Goal: Task Accomplishment & Management: Use online tool/utility

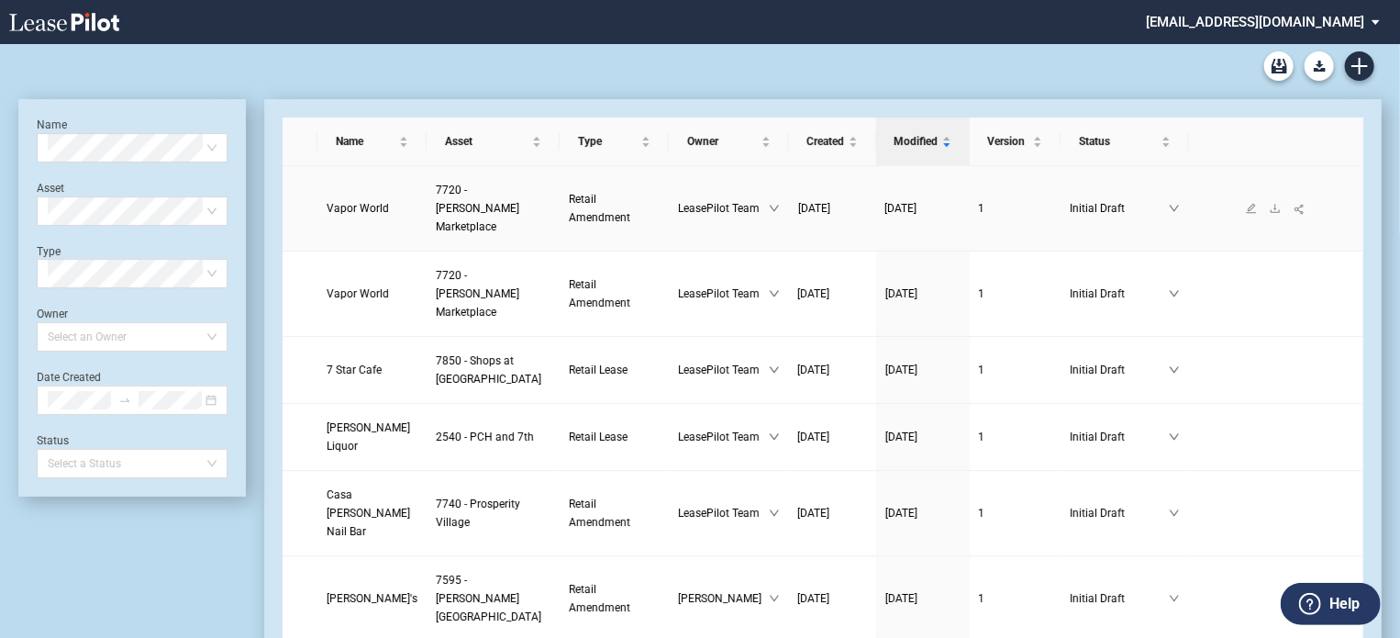
click at [362, 202] on span "Vapor World" at bounding box center [358, 208] width 62 height 13
click at [1270, 288] on icon "download" at bounding box center [1275, 293] width 11 height 11
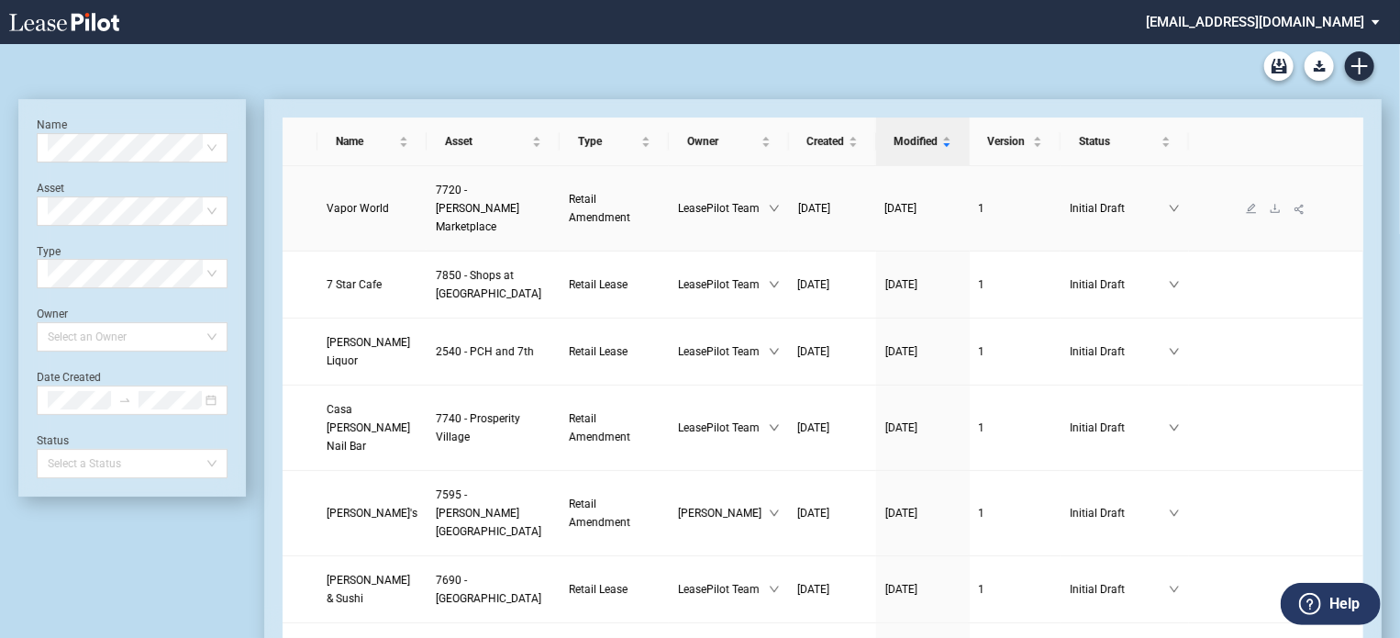
click at [356, 202] on span "Vapor World" at bounding box center [358, 208] width 62 height 13
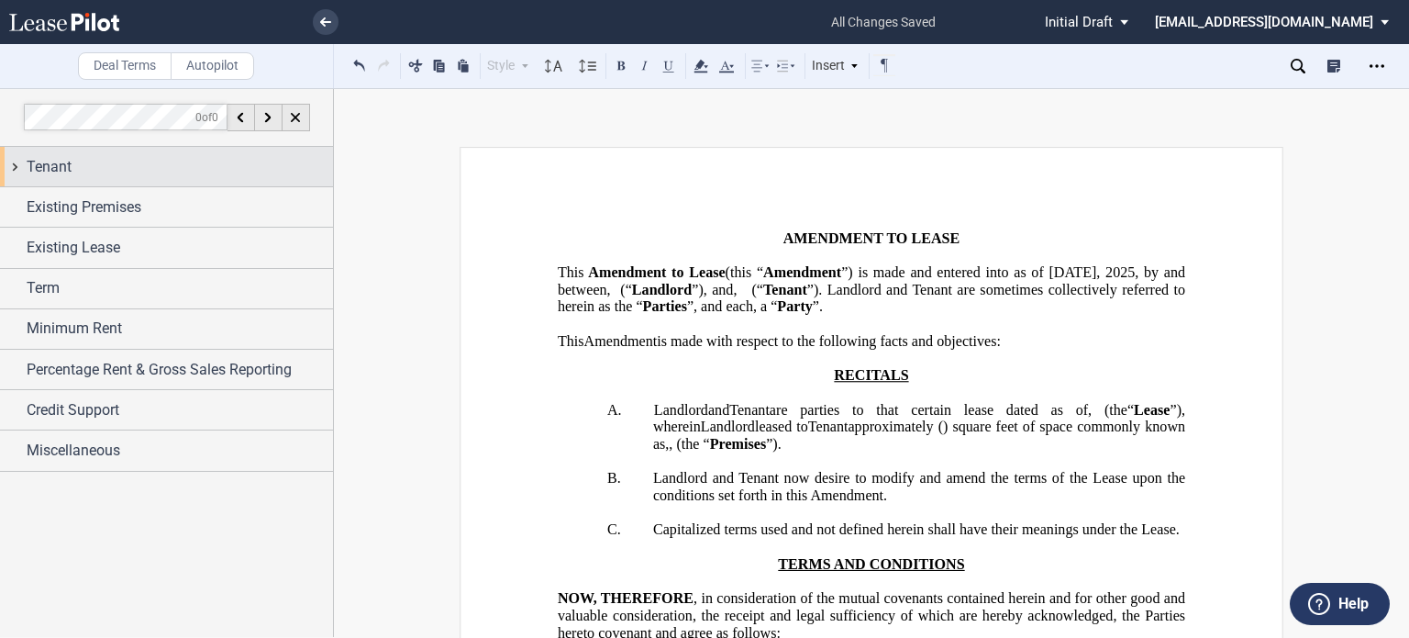
click at [176, 170] on div "Tenant" at bounding box center [180, 167] width 306 height 22
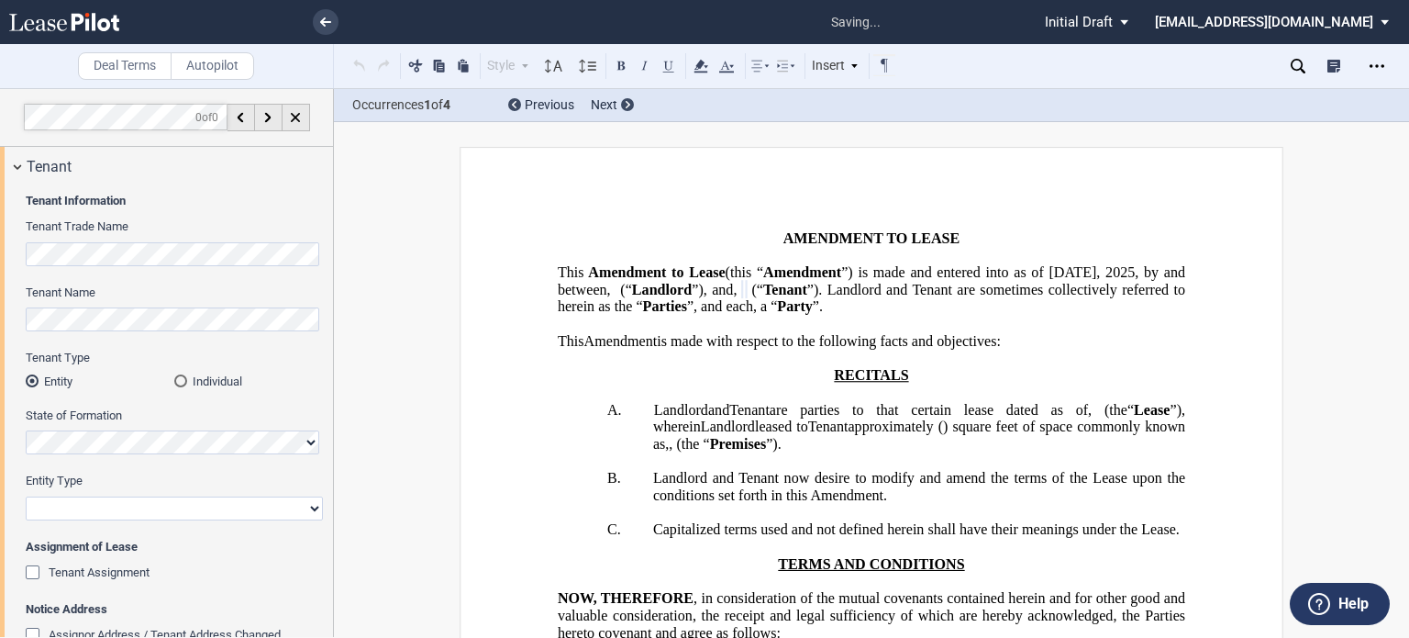
click at [308, 512] on select "Corporation Limited Liability Company General Partnership Limited Partnership O…" at bounding box center [174, 508] width 297 height 24
select select "limited liability company"
click at [26, 496] on select "Corporation Limited Liability Company General Partnership Limited Partnership O…" at bounding box center [174, 508] width 297 height 24
drag, startPoint x: 328, startPoint y: 238, endPoint x: 323, endPoint y: 307, distance: 69.9
click at [323, 307] on div "Tenant Information Tenant Trade Name Tenant Name Tenant Type Entity Individual …" at bounding box center [166, 430] width 333 height 488
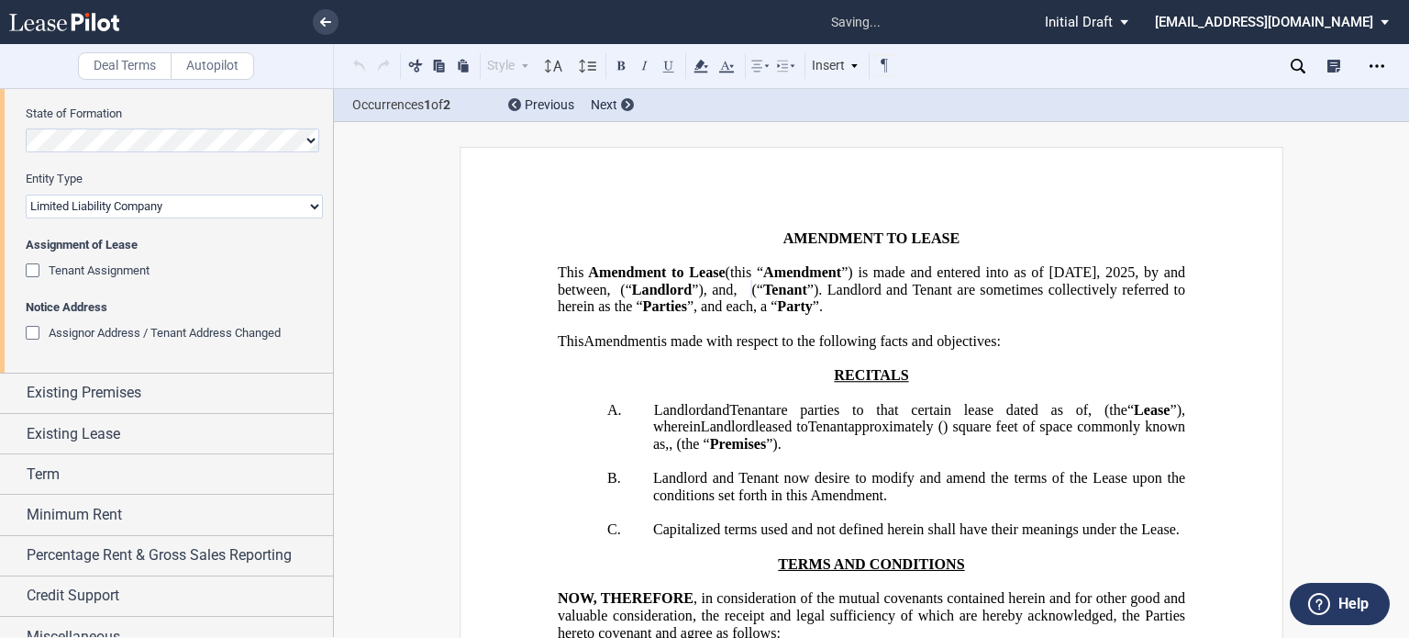
scroll to position [320, 0]
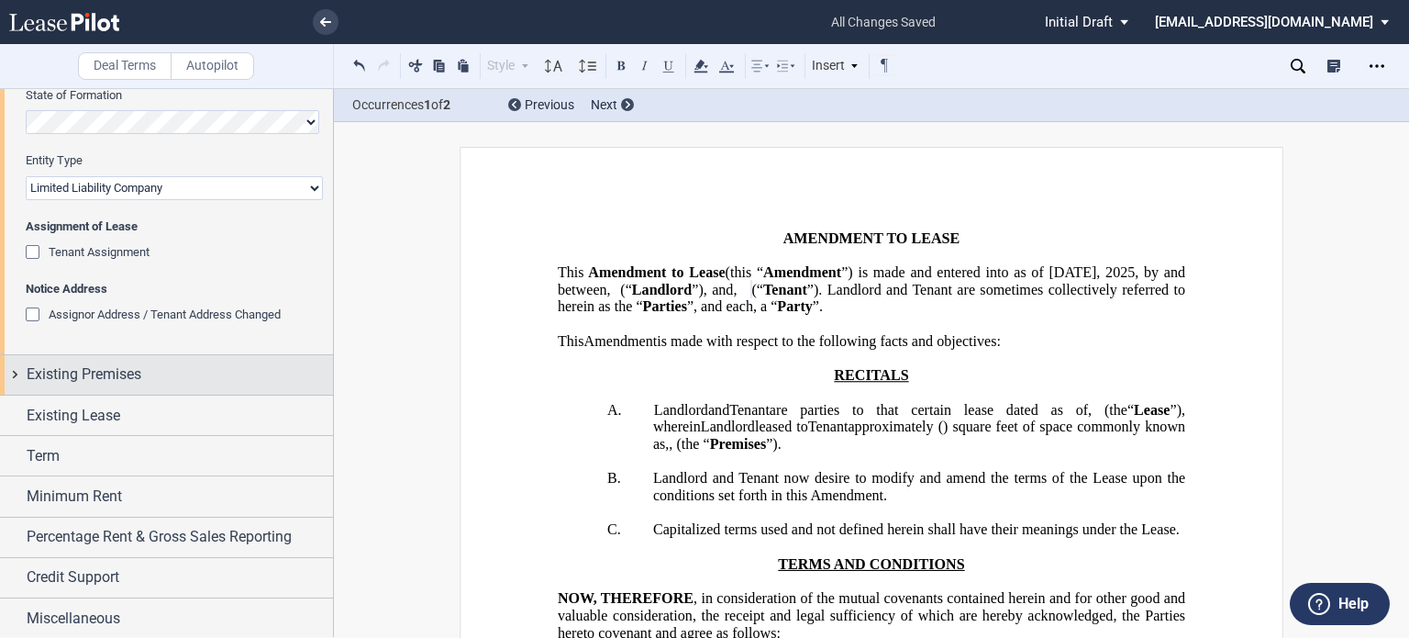
click at [85, 373] on span "Existing Premises" at bounding box center [84, 374] width 115 height 22
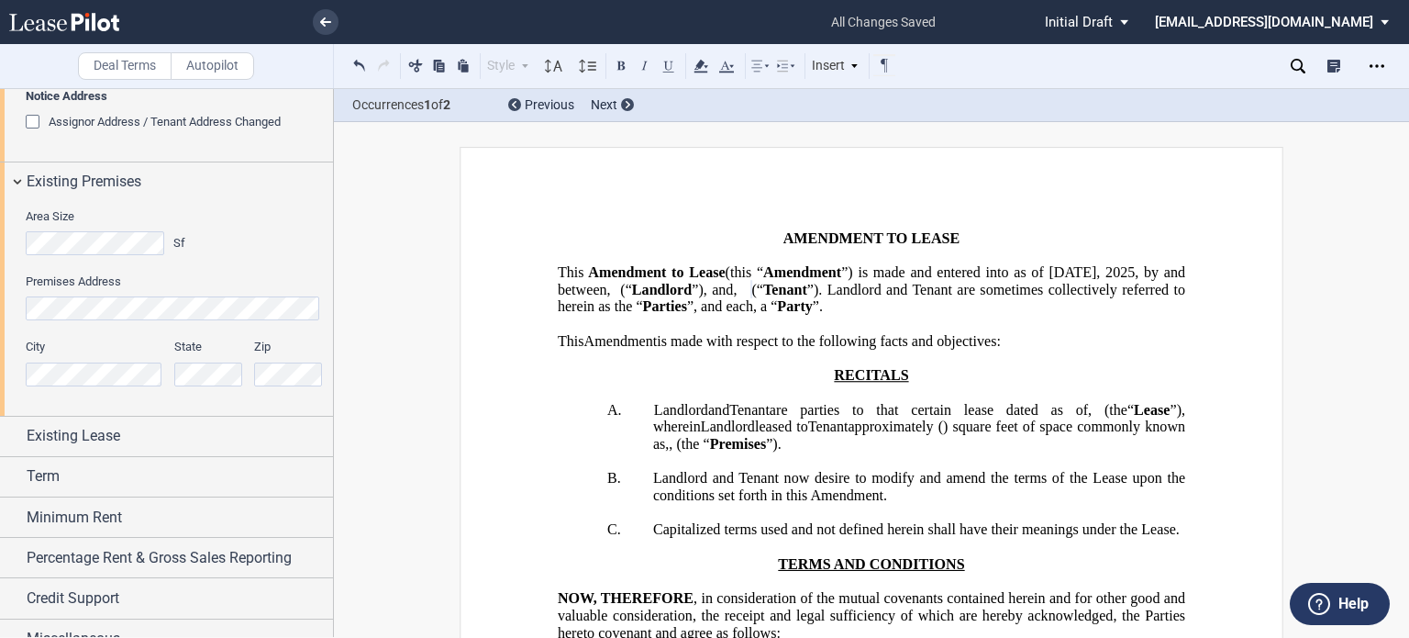
scroll to position [534, 0]
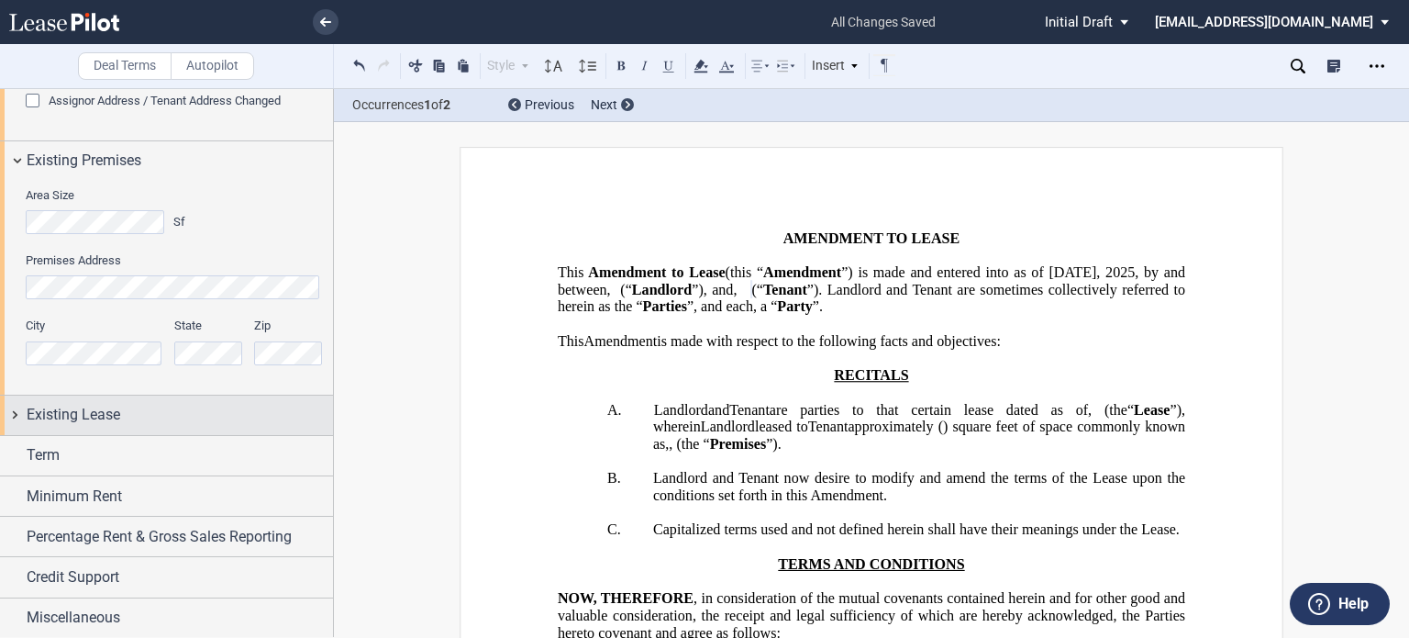
click at [228, 408] on div "Existing Lease" at bounding box center [180, 415] width 306 height 22
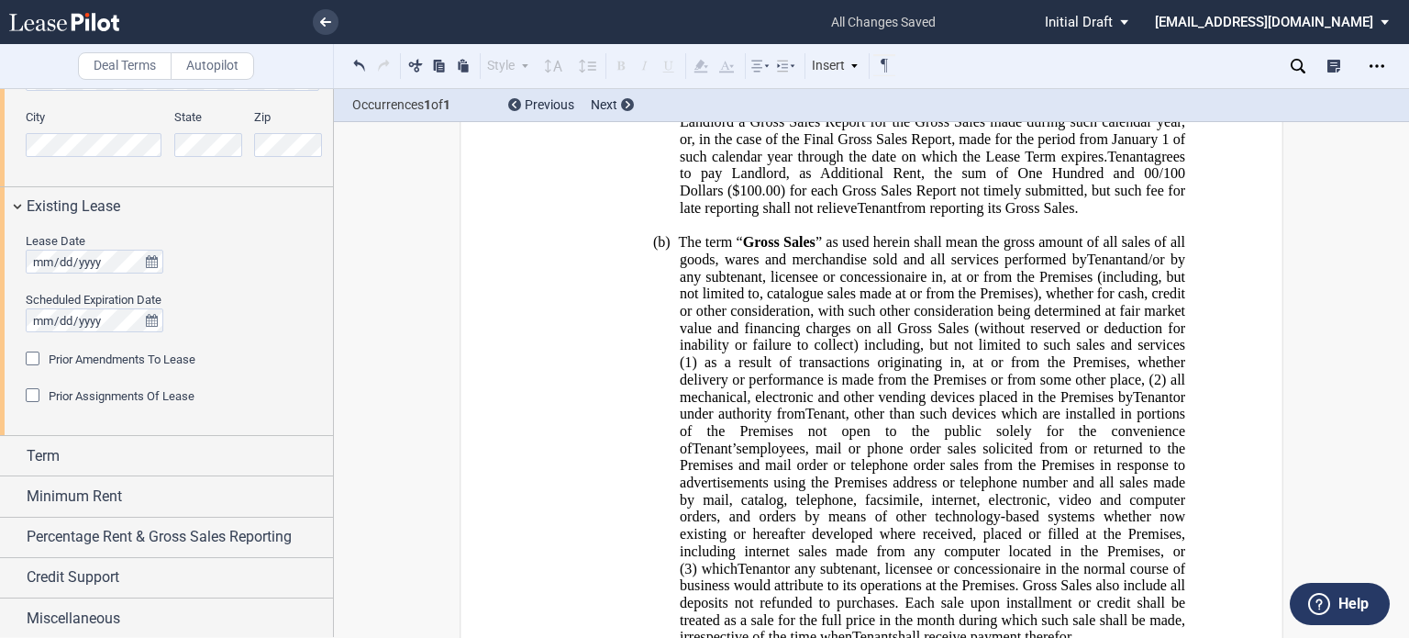
scroll to position [1024, 0]
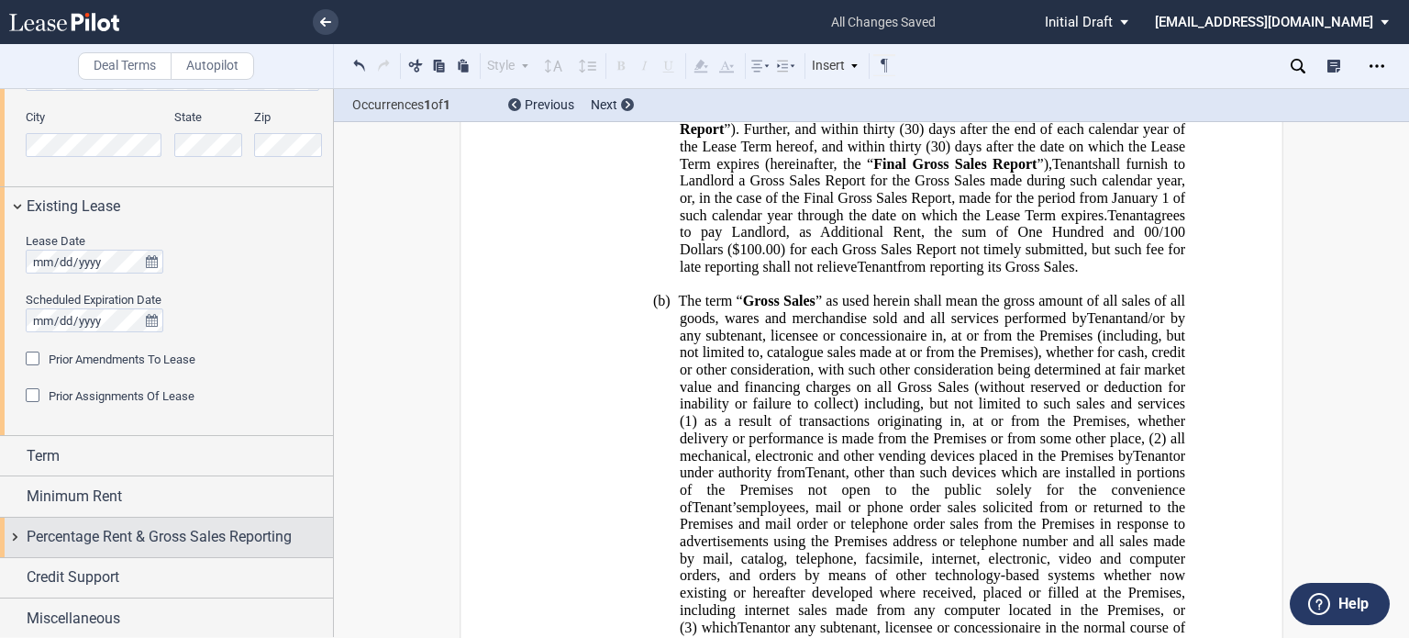
click at [261, 535] on span "Percentage Rent & Gross Sales Reporting" at bounding box center [159, 537] width 265 height 22
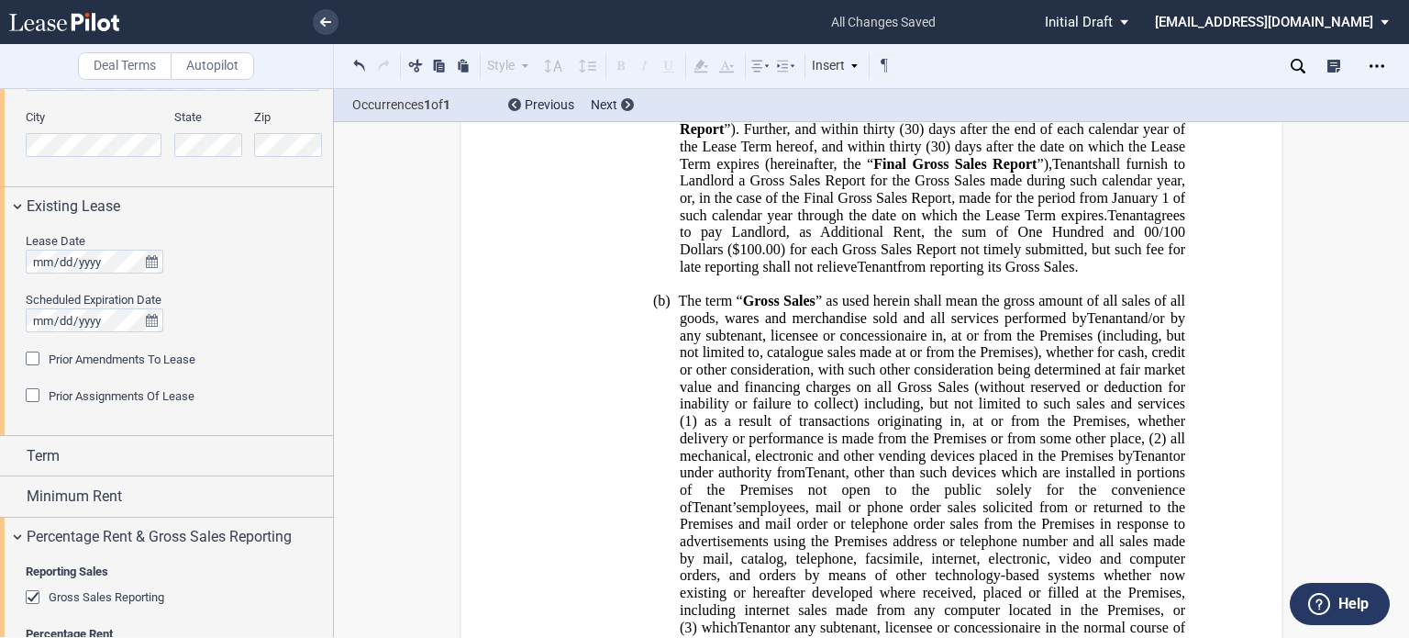
click at [34, 599] on div "Gross Sales Reporting" at bounding box center [35, 599] width 18 height 18
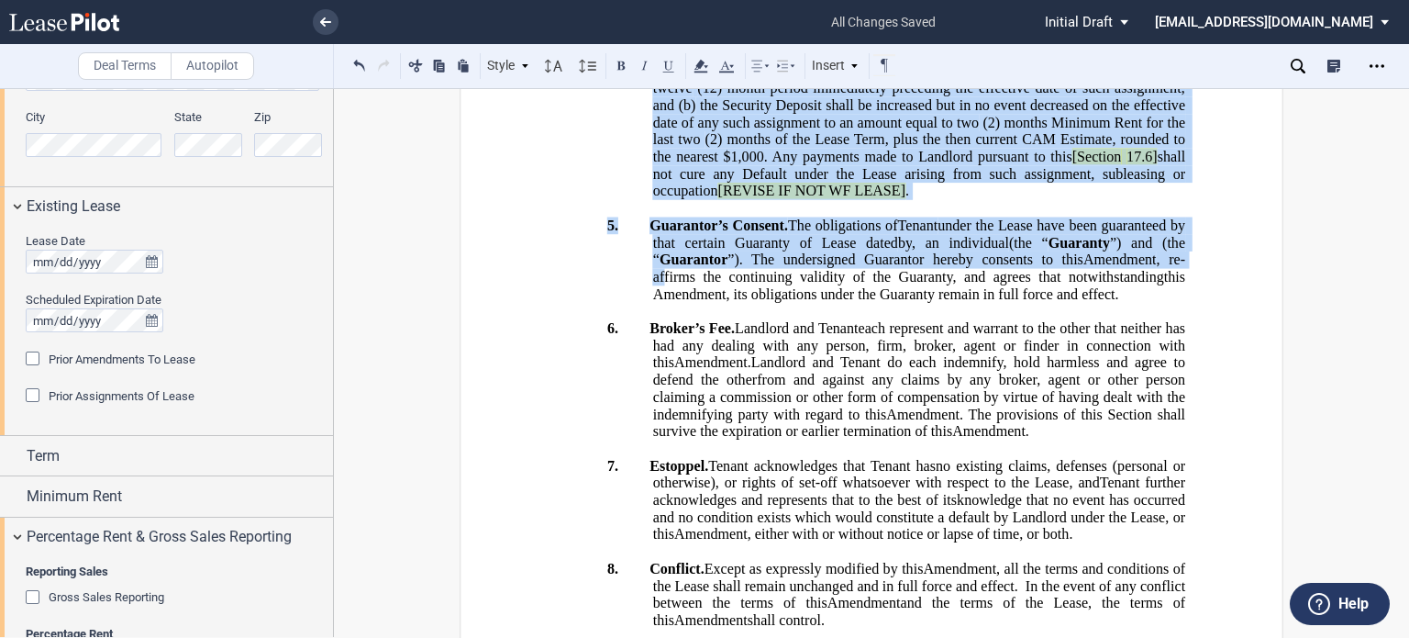
scroll to position [1633, 0]
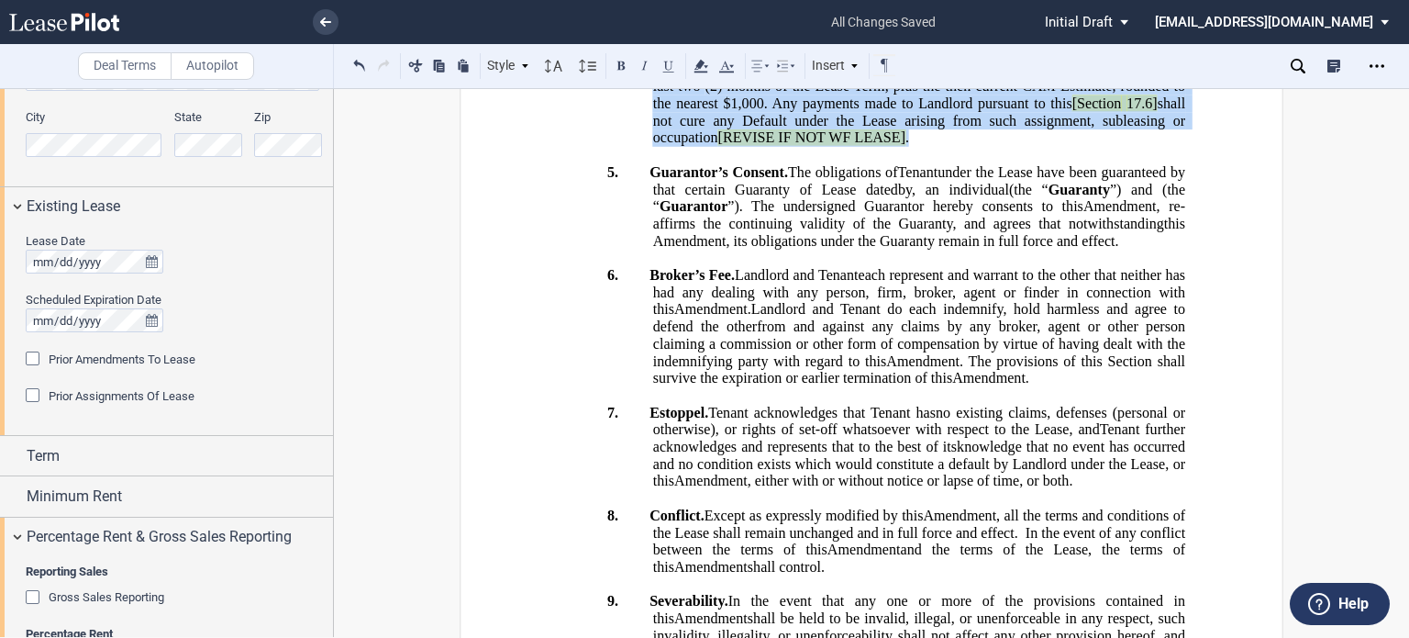
drag, startPoint x: 1097, startPoint y: 221, endPoint x: 727, endPoint y: 469, distance: 445.9
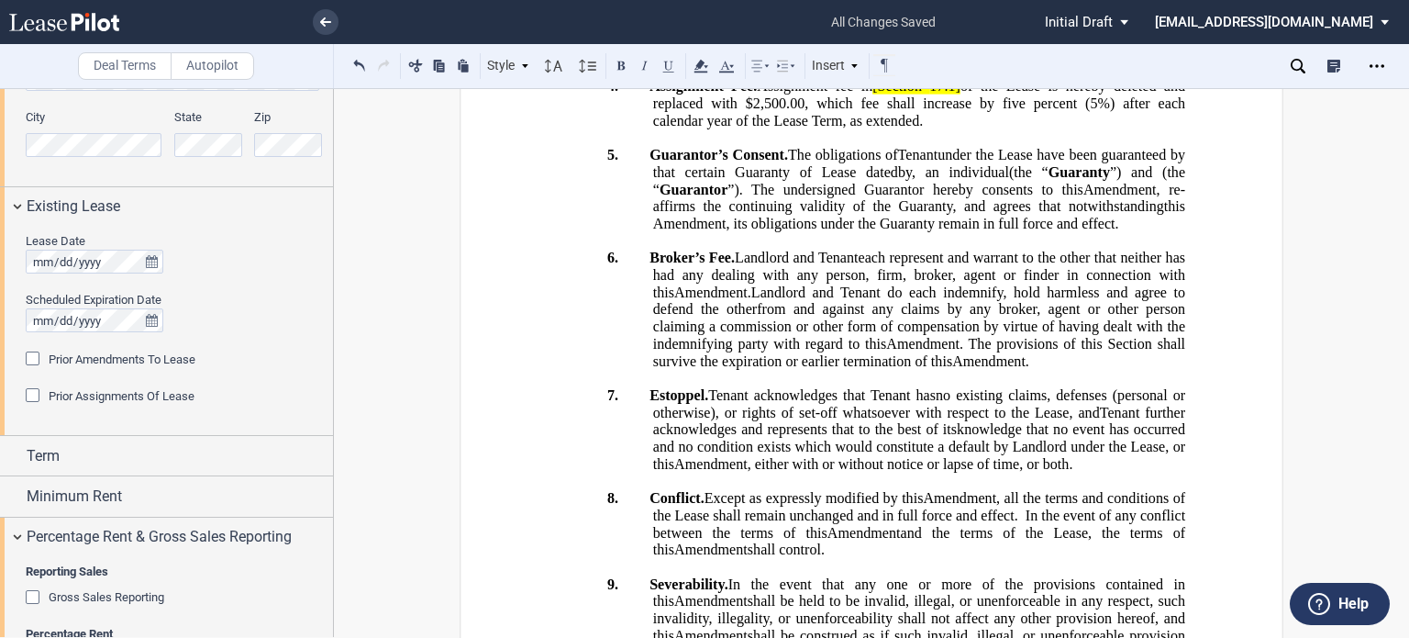
scroll to position [951, 0]
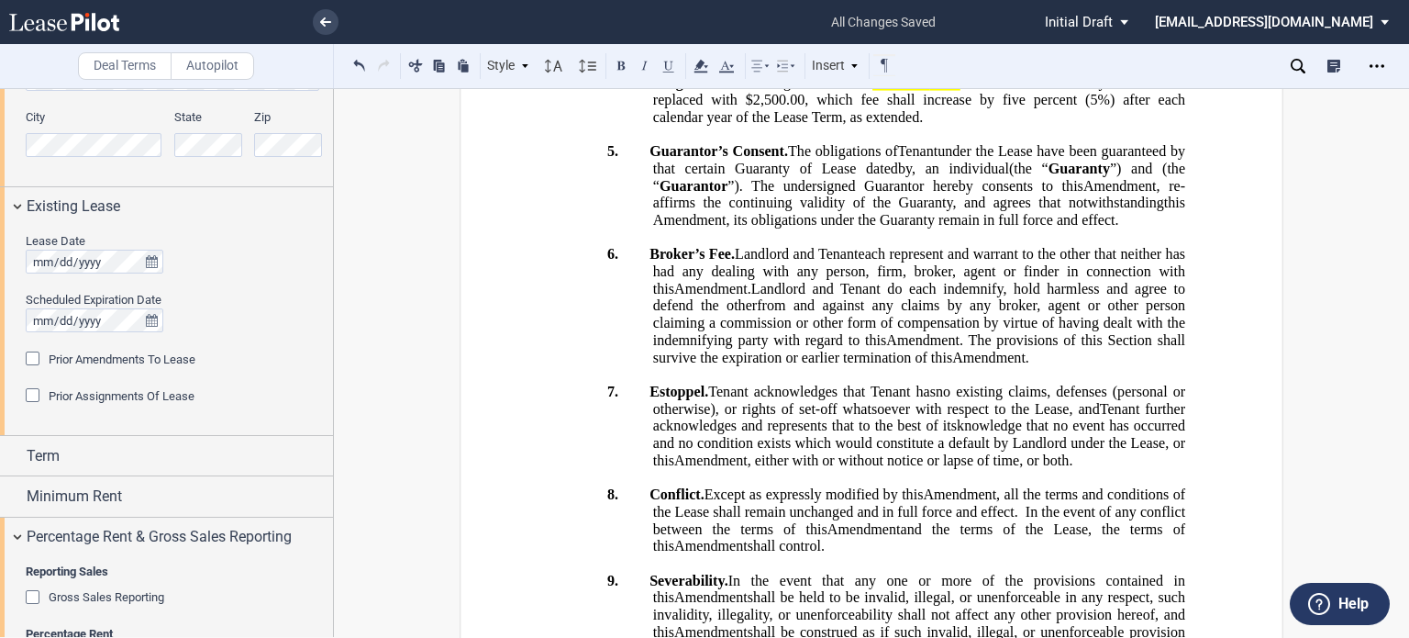
click at [873, 91] on span "Assignment fee in" at bounding box center [815, 82] width 116 height 17
click at [958, 91] on span "17.1]" at bounding box center [942, 82] width 31 height 17
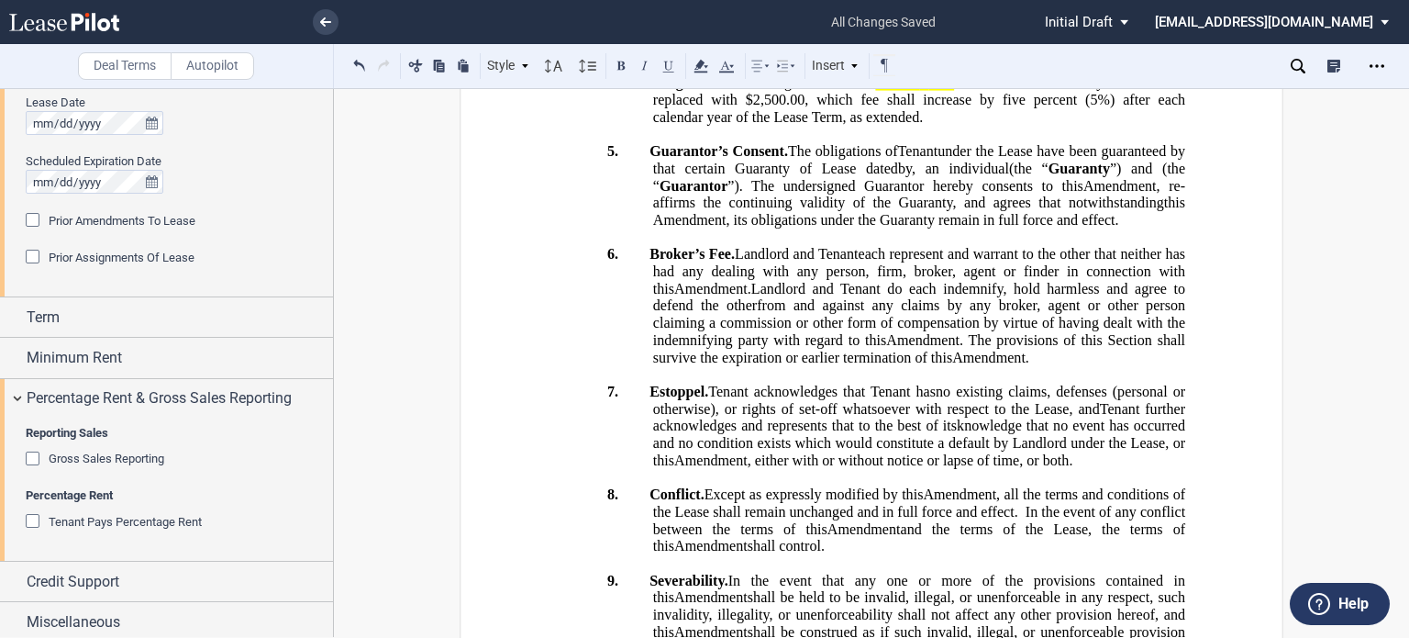
scroll to position [885, 0]
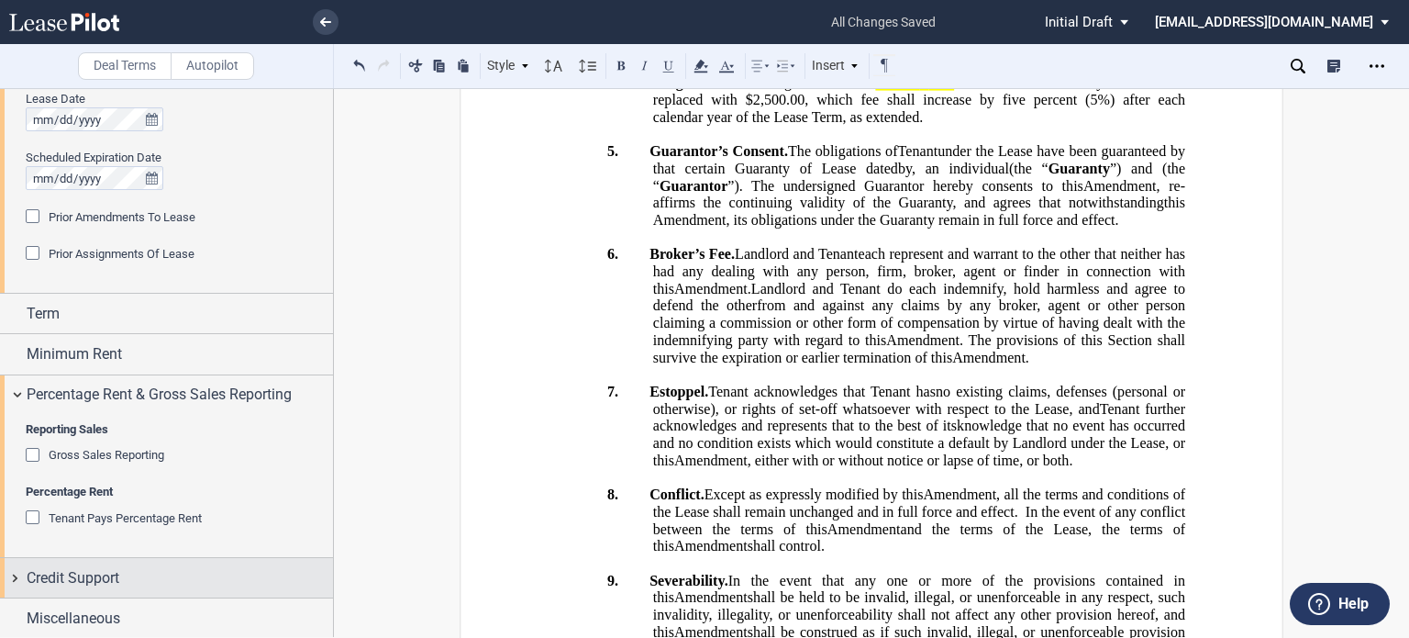
click at [141, 579] on div "Credit Support" at bounding box center [180, 578] width 306 height 22
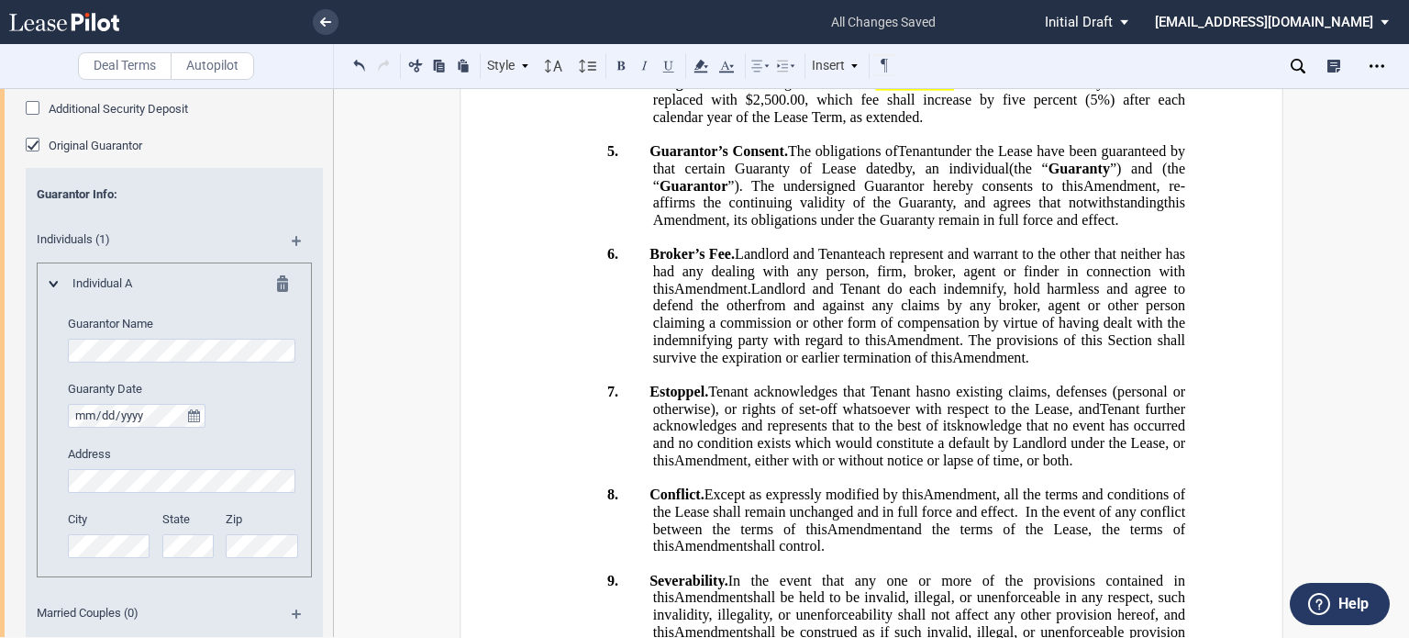
scroll to position [1374, 0]
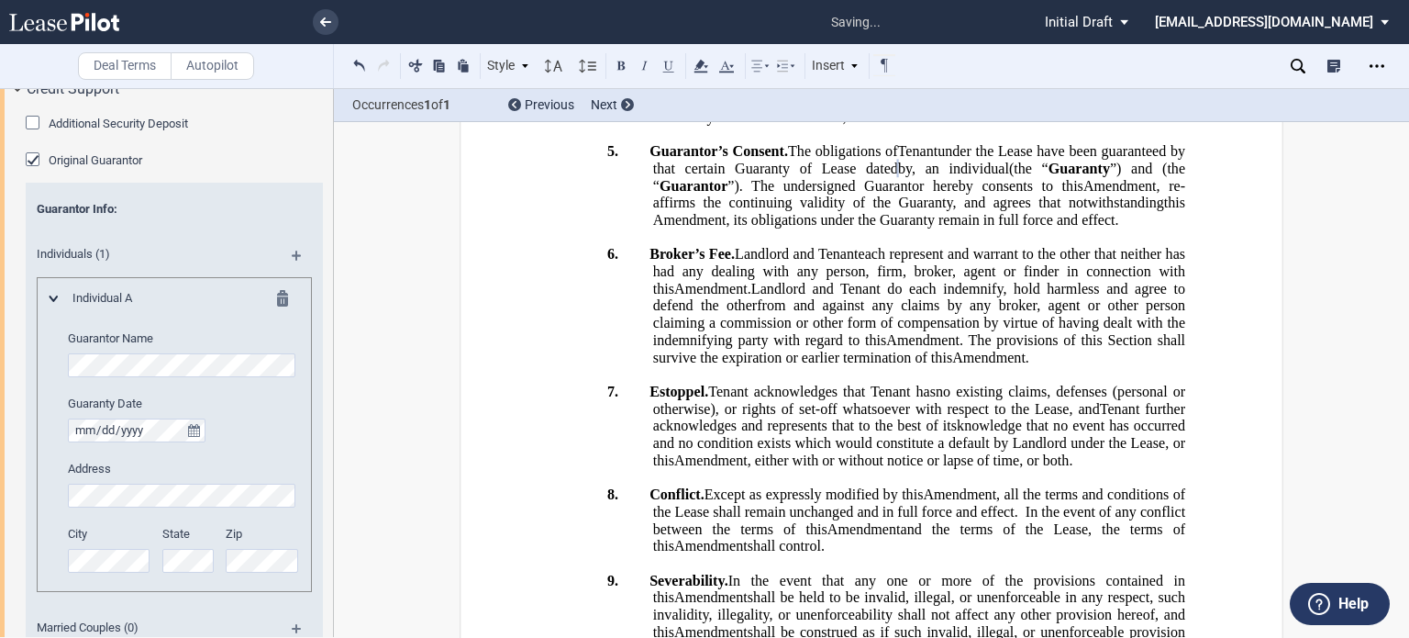
drag, startPoint x: 877, startPoint y: 262, endPoint x: 1014, endPoint y: 265, distance: 136.8
click at [1014, 125] on span "Assignment Fee. Assignment fee in Section 17.1 of the Lease is hereby deleted a…" at bounding box center [920, 99] width 540 height 50
click at [701, 64] on use at bounding box center [701, 66] width 14 height 13
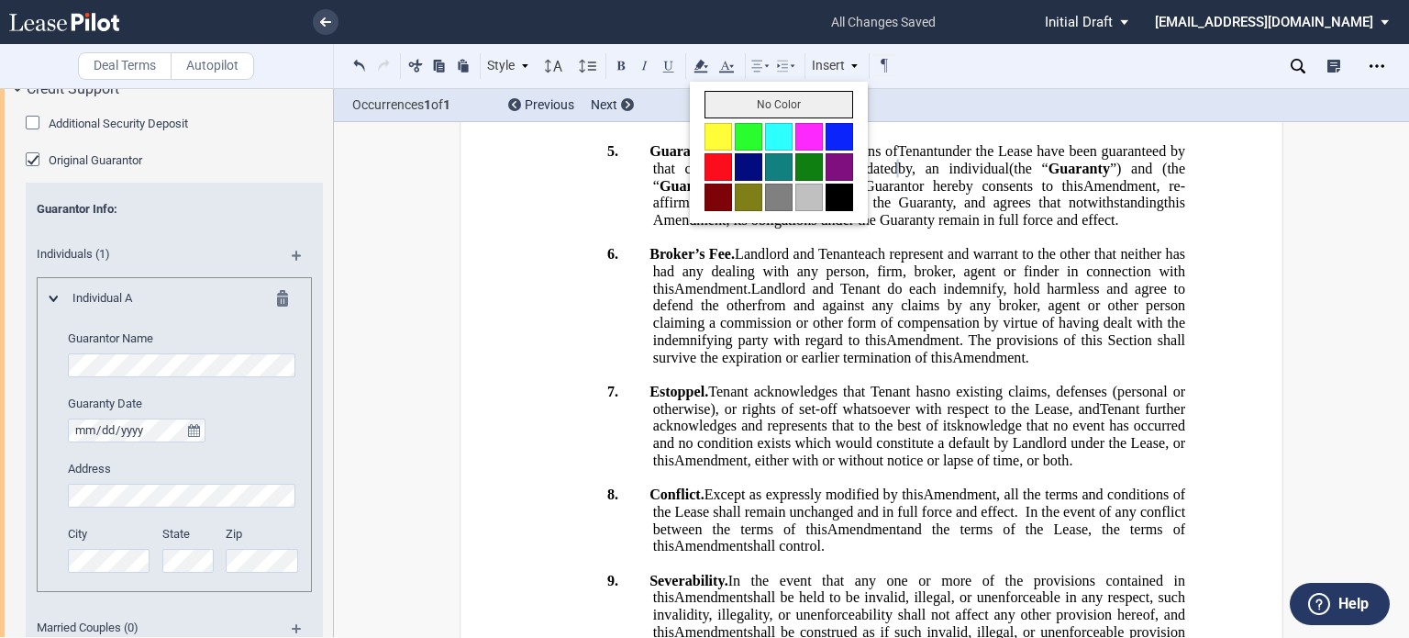
click at [723, 109] on button "No Color" at bounding box center [779, 105] width 149 height 28
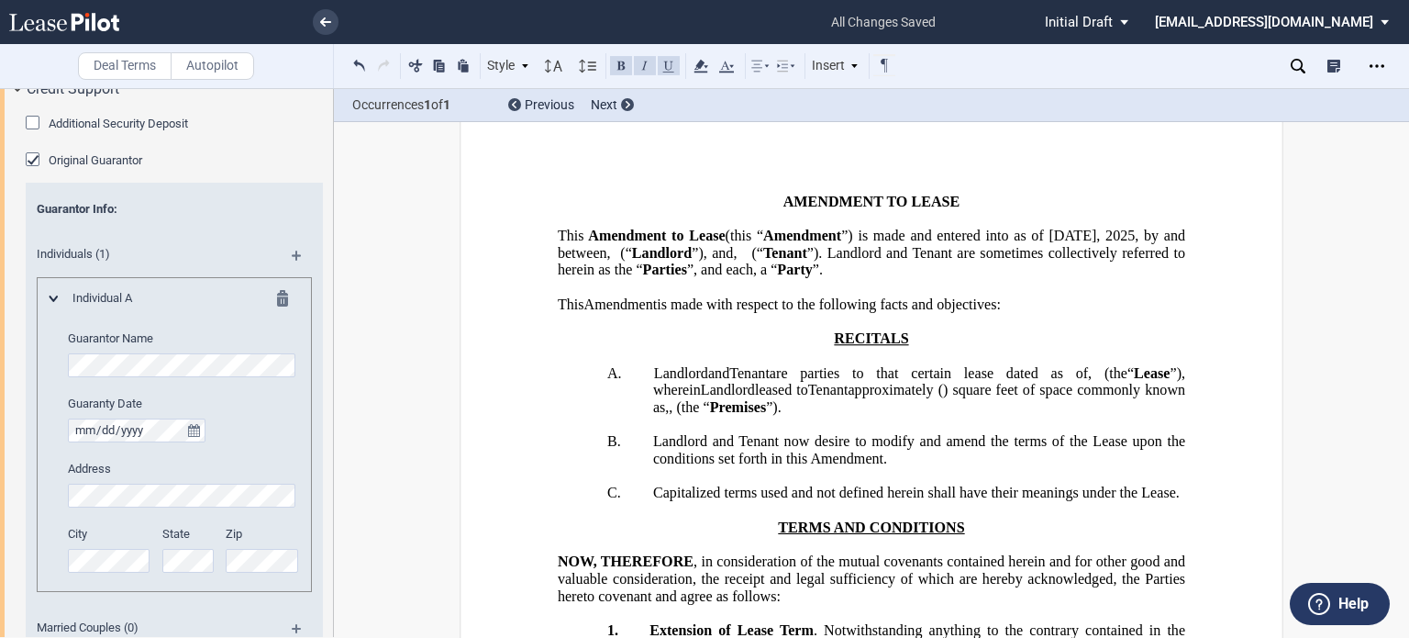
scroll to position [0, 0]
